Goal: Transaction & Acquisition: Book appointment/travel/reservation

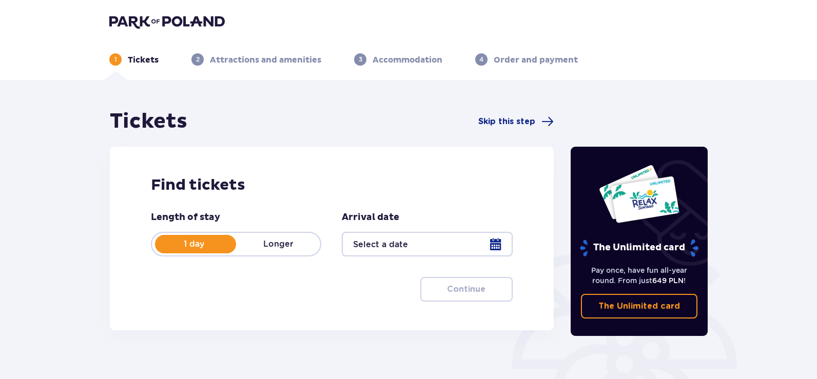
click at [354, 243] on div at bounding box center [427, 244] width 170 height 25
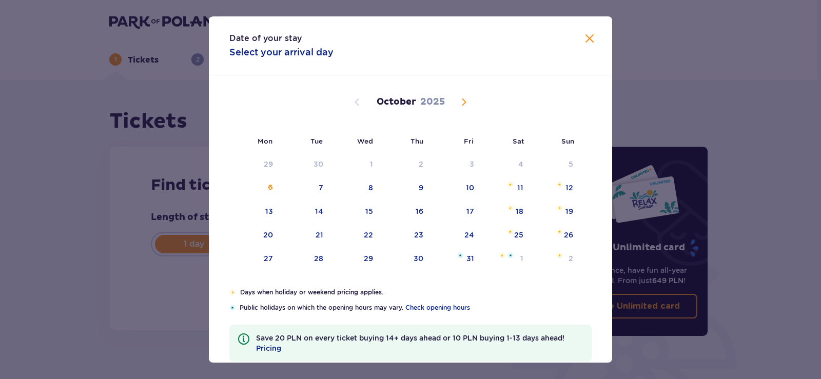
click at [464, 103] on span "Next month" at bounding box center [464, 102] width 12 height 12
click at [513, 260] on div "29" at bounding box center [517, 258] width 9 height 10
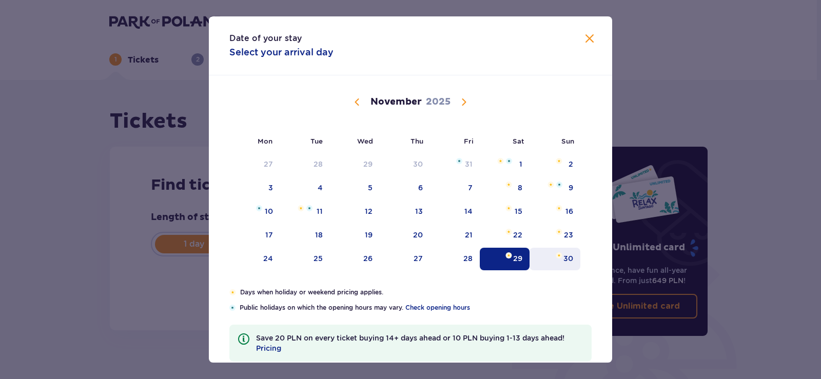
click at [563, 262] on div "30" at bounding box center [568, 258] width 10 height 10
type input "[DATE]"
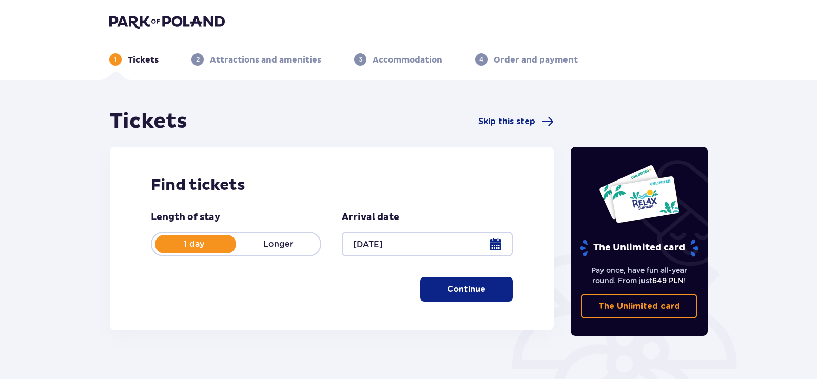
click at [473, 282] on button "Continue" at bounding box center [466, 289] width 92 height 25
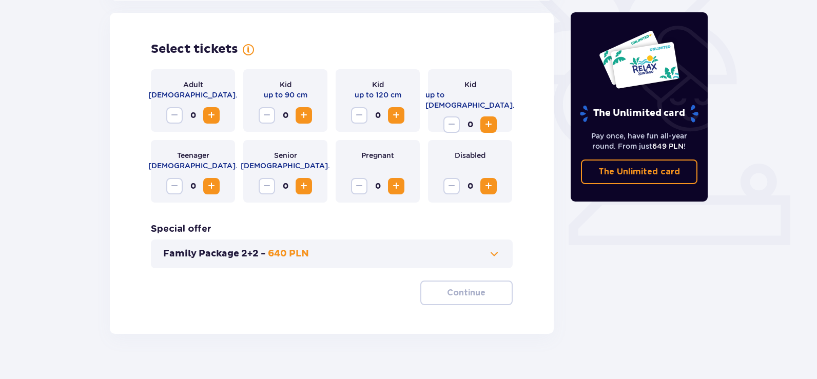
scroll to position [285, 0]
click at [217, 114] on span "Increase" at bounding box center [211, 115] width 12 height 12
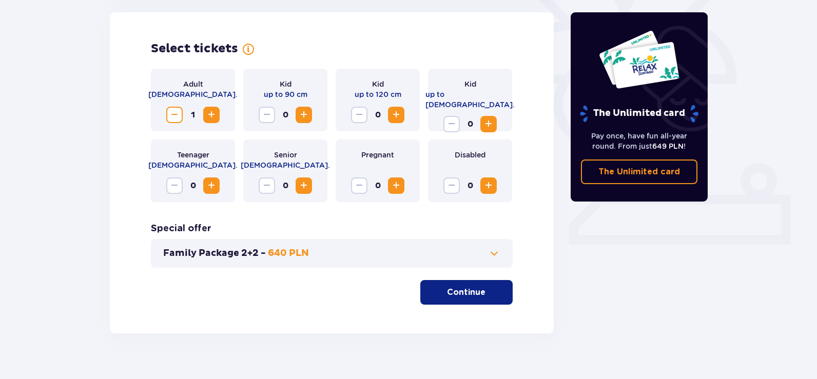
click at [217, 114] on span "Increase" at bounding box center [211, 115] width 12 height 12
click at [304, 113] on span "Increase" at bounding box center [303, 115] width 12 height 12
click at [396, 116] on span "Increase" at bounding box center [396, 115] width 12 height 12
click at [492, 118] on span "Increase" at bounding box center [488, 124] width 12 height 12
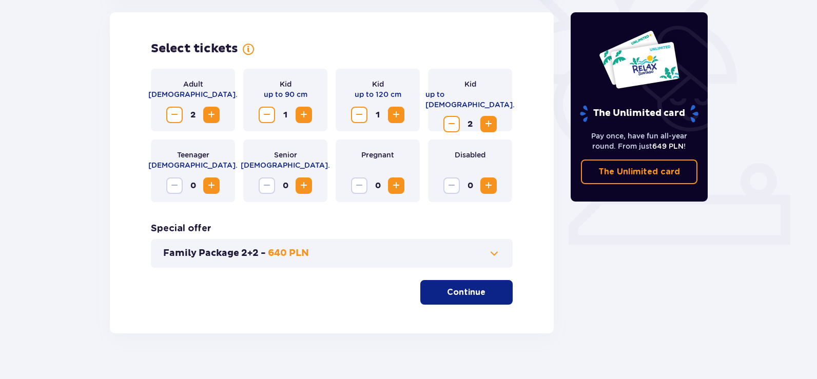
click at [466, 291] on p "Continue" at bounding box center [466, 292] width 38 height 11
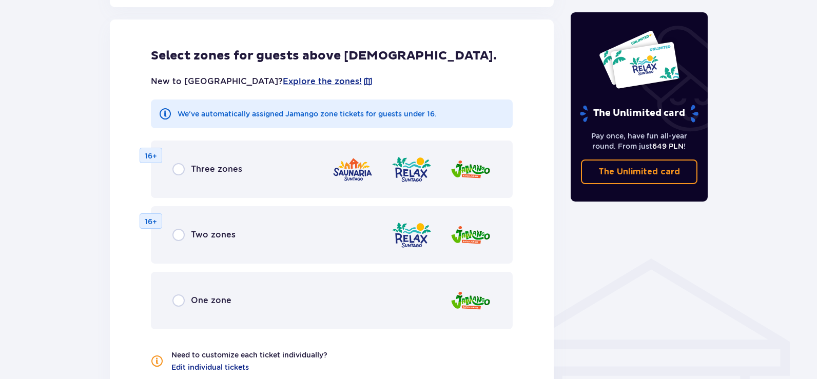
scroll to position [621, 0]
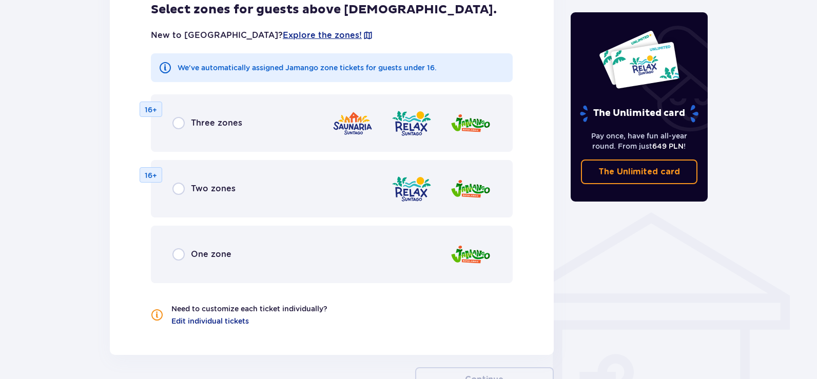
click at [259, 129] on div "Three zones 16+" at bounding box center [332, 122] width 362 height 57
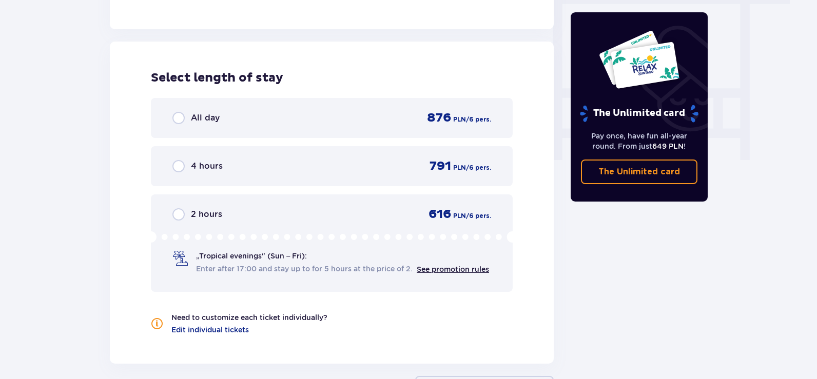
scroll to position [963, 0]
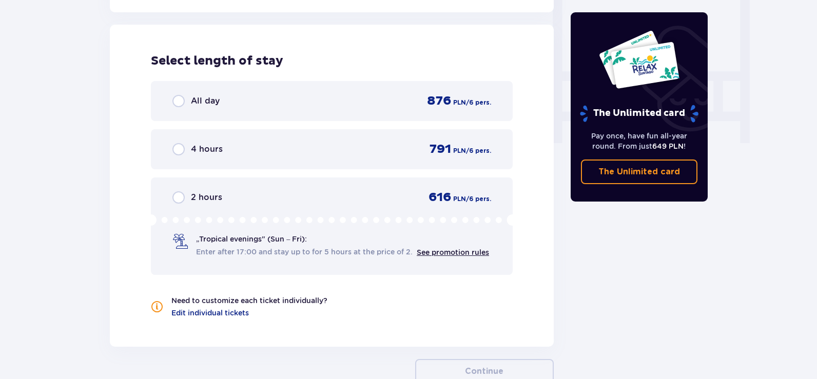
click at [321, 95] on div "All day 876 PLN / 6 pers." at bounding box center [331, 100] width 319 height 15
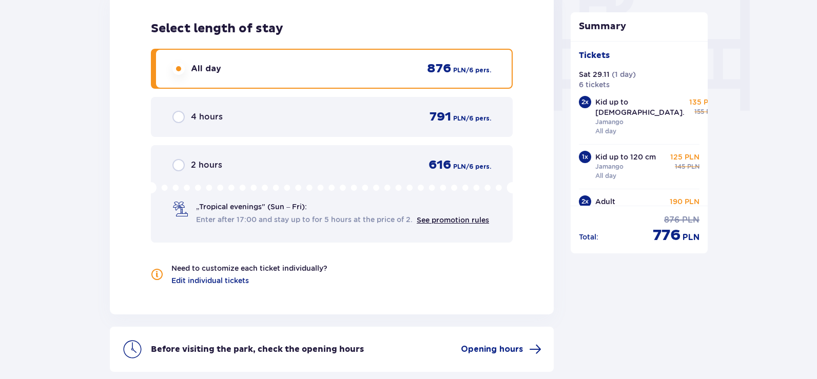
scroll to position [1087, 0]
